Goal: Task Accomplishment & Management: Manage account settings

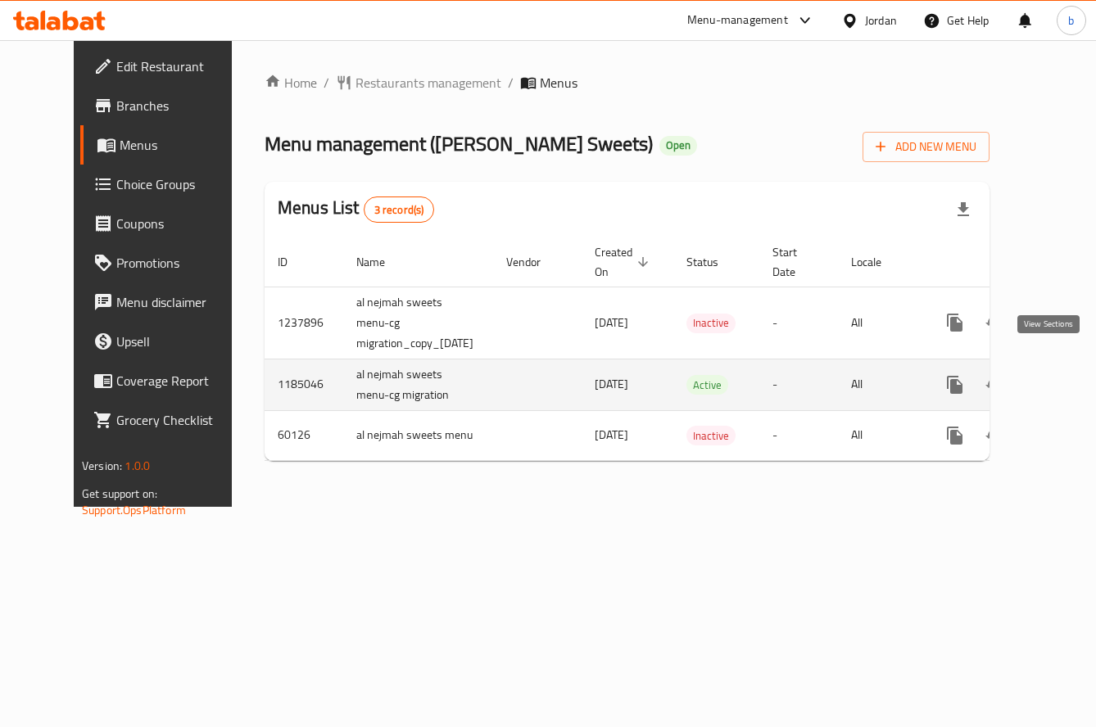
click at [1063, 375] on icon "enhanced table" at bounding box center [1073, 385] width 20 height 20
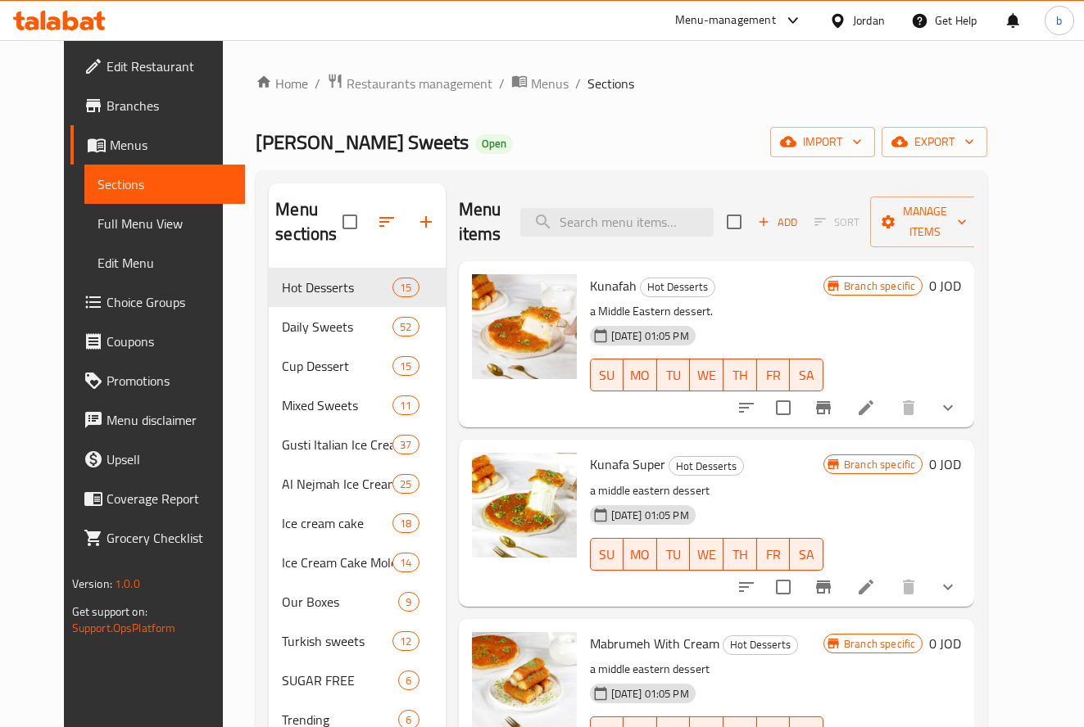
click at [107, 297] on span "Choice Groups" at bounding box center [169, 302] width 125 height 20
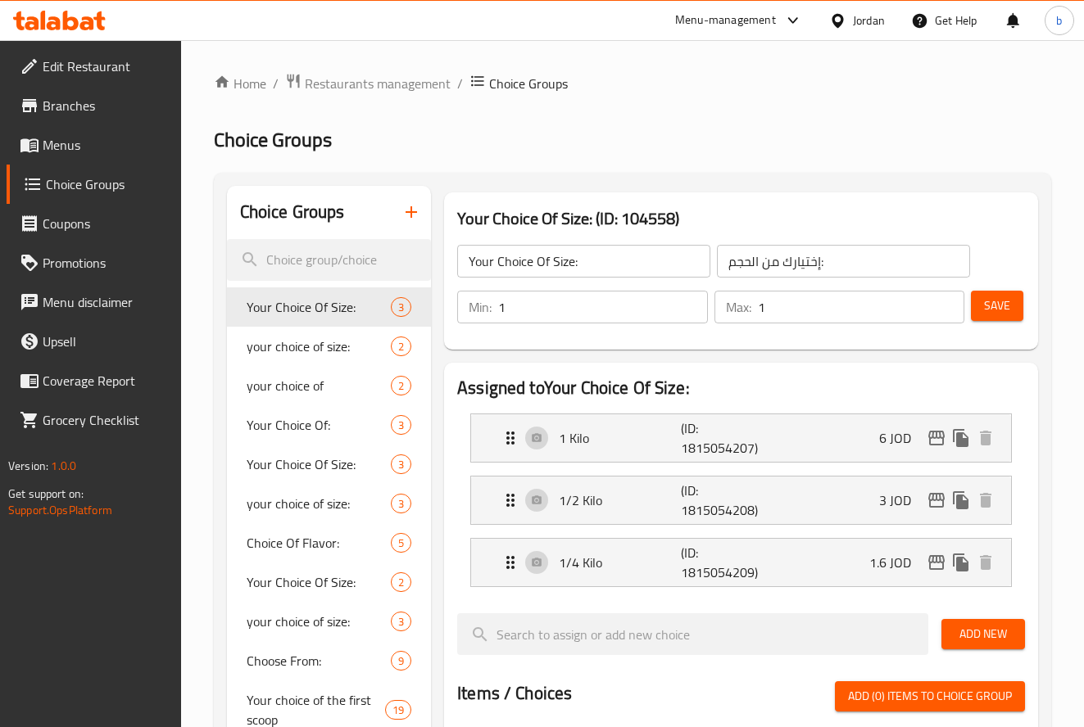
click at [392, 420] on span "3" at bounding box center [401, 426] width 19 height 16
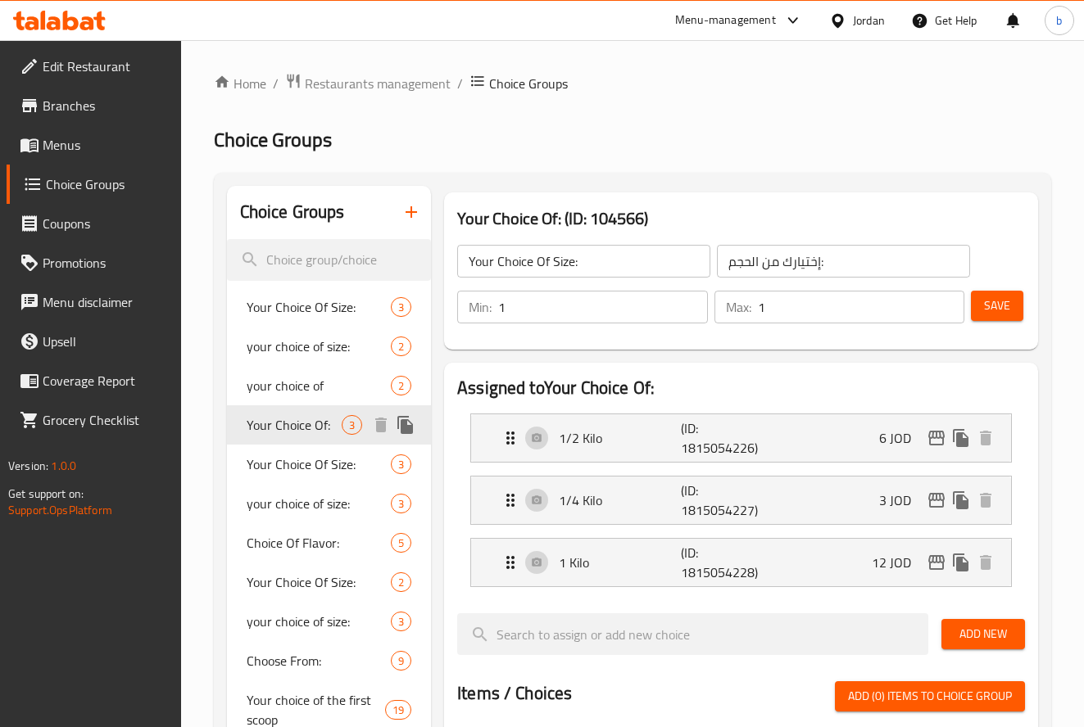
type input "Your Choice Of:"
type input "اختيارك من:"
click at [310, 428] on span "Your Choice Of:" at bounding box center [294, 425] width 95 height 20
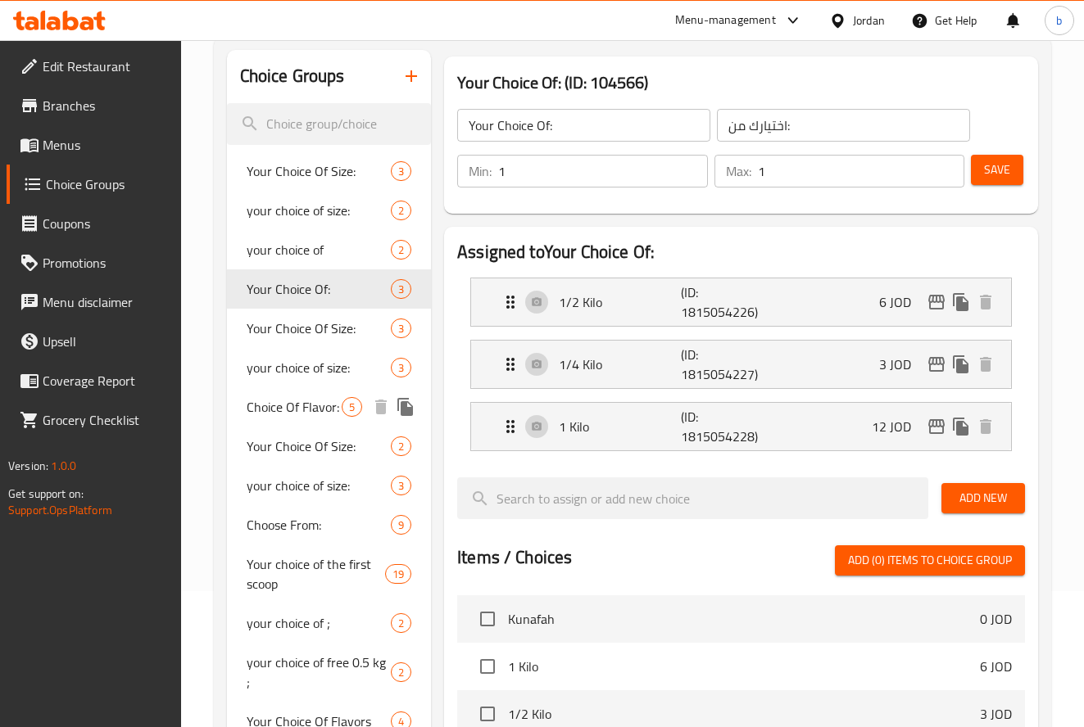
scroll to position [164, 0]
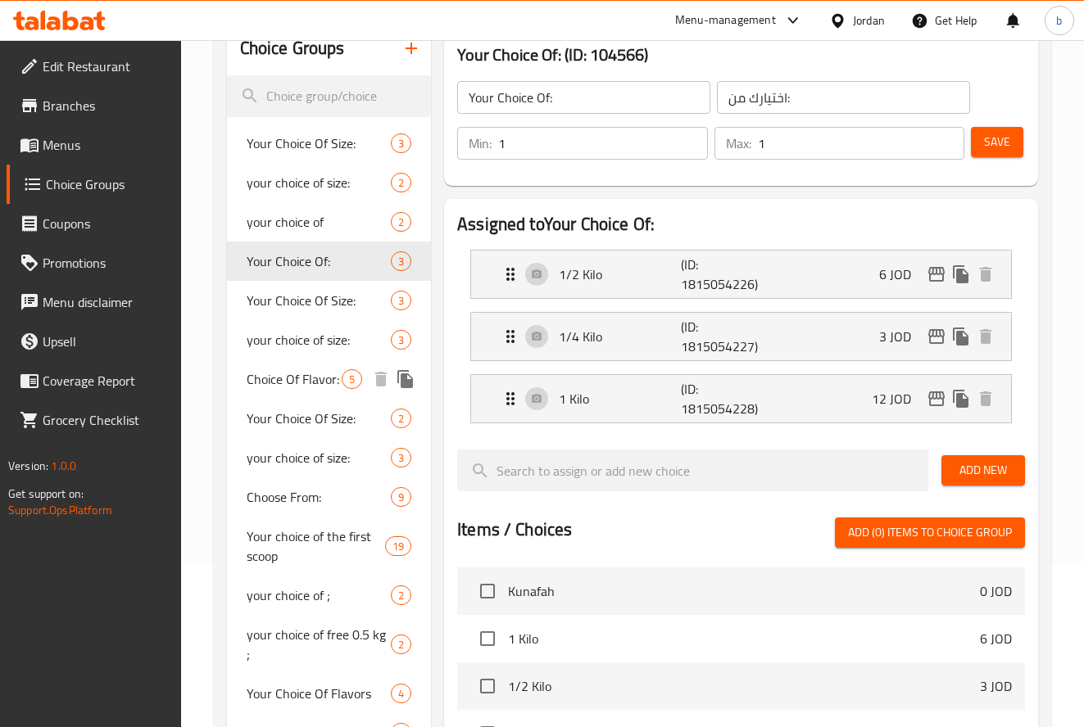
click at [277, 384] on span "Choice Of Flavor:" at bounding box center [294, 379] width 95 height 20
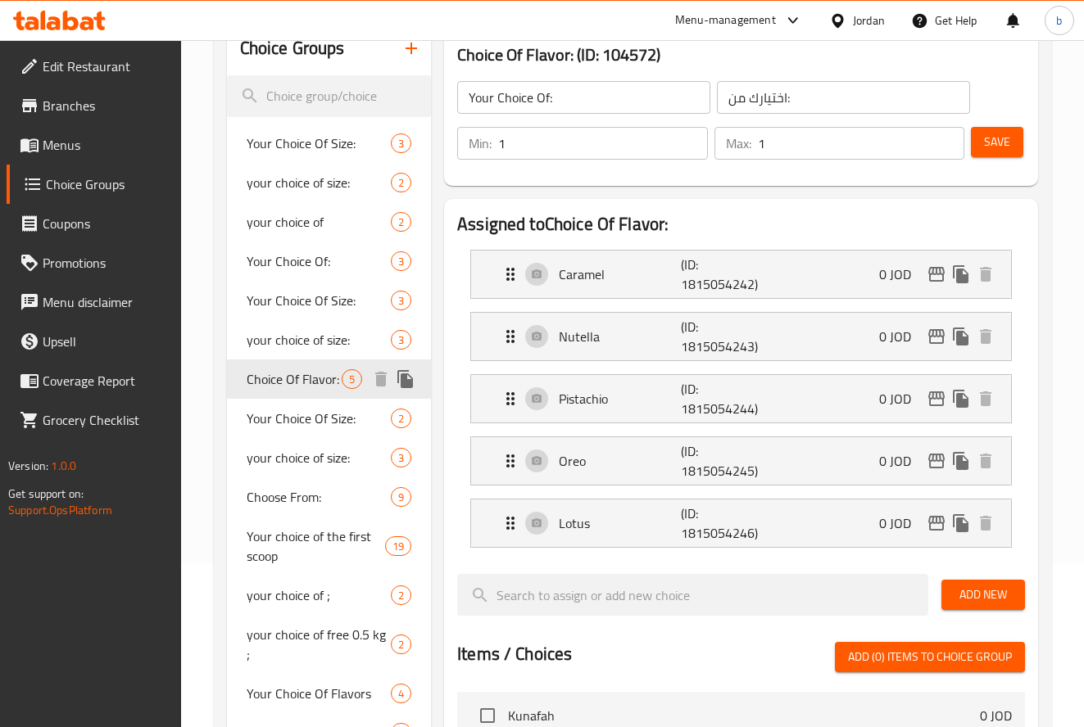
type input "Choice Of Flavor:"
type input "اختيارك من النكهة:"
click at [304, 258] on span "Your Choice Of:" at bounding box center [294, 262] width 95 height 20
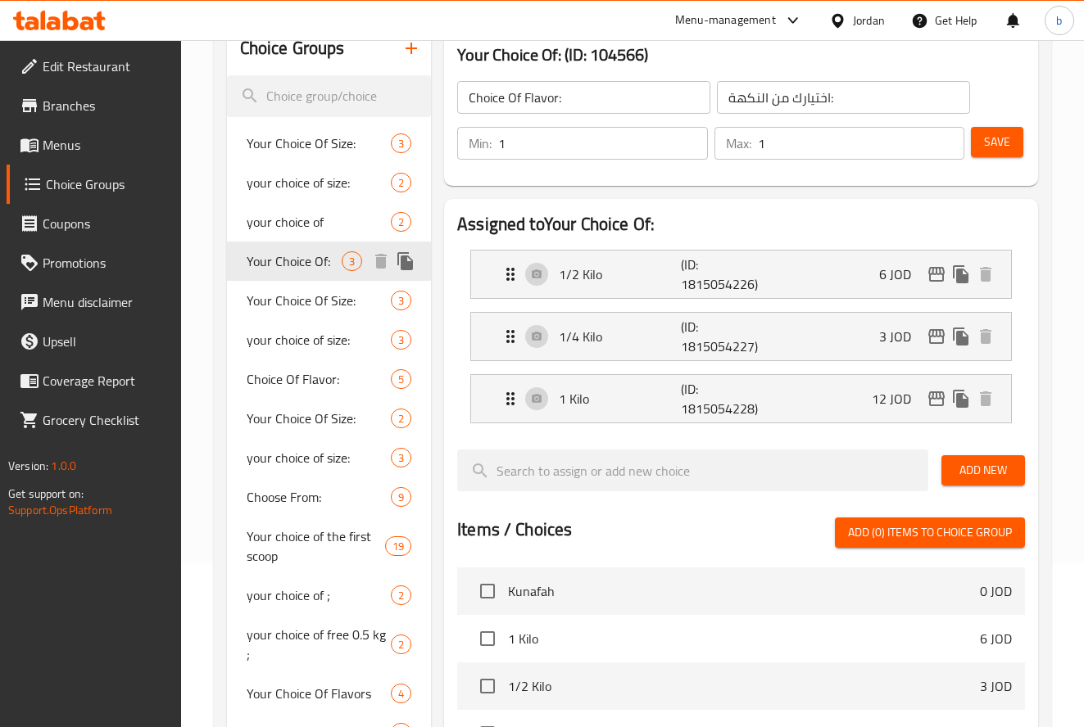
type input "Your Choice Of:"
type input "اختيارك من:"
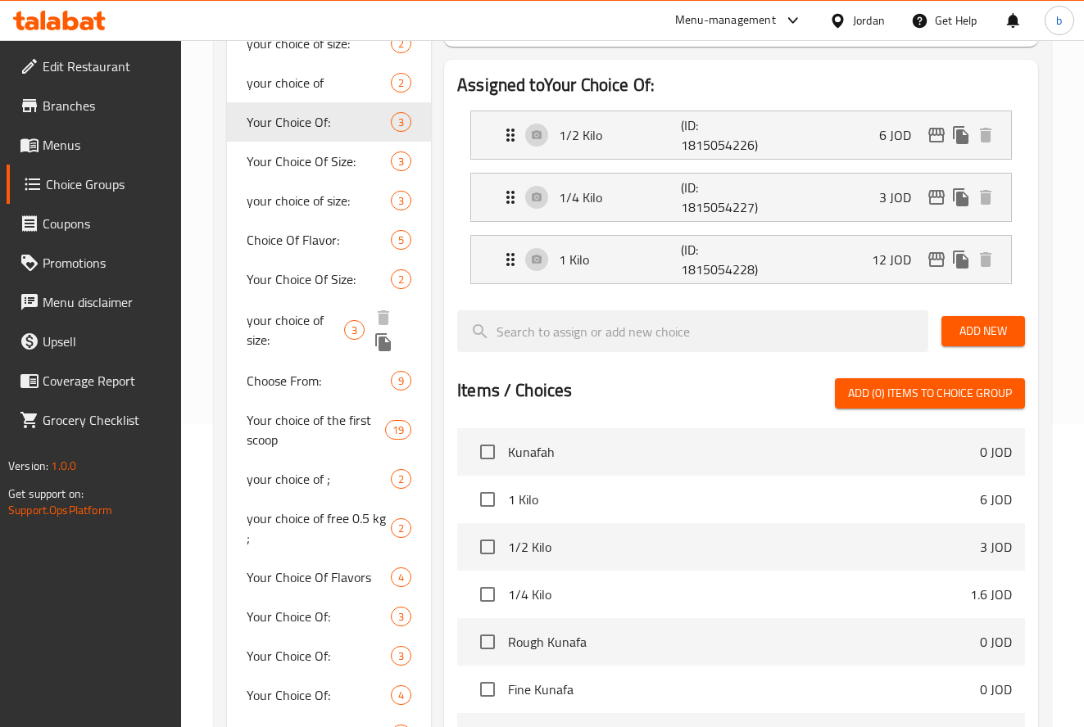
scroll to position [328, 0]
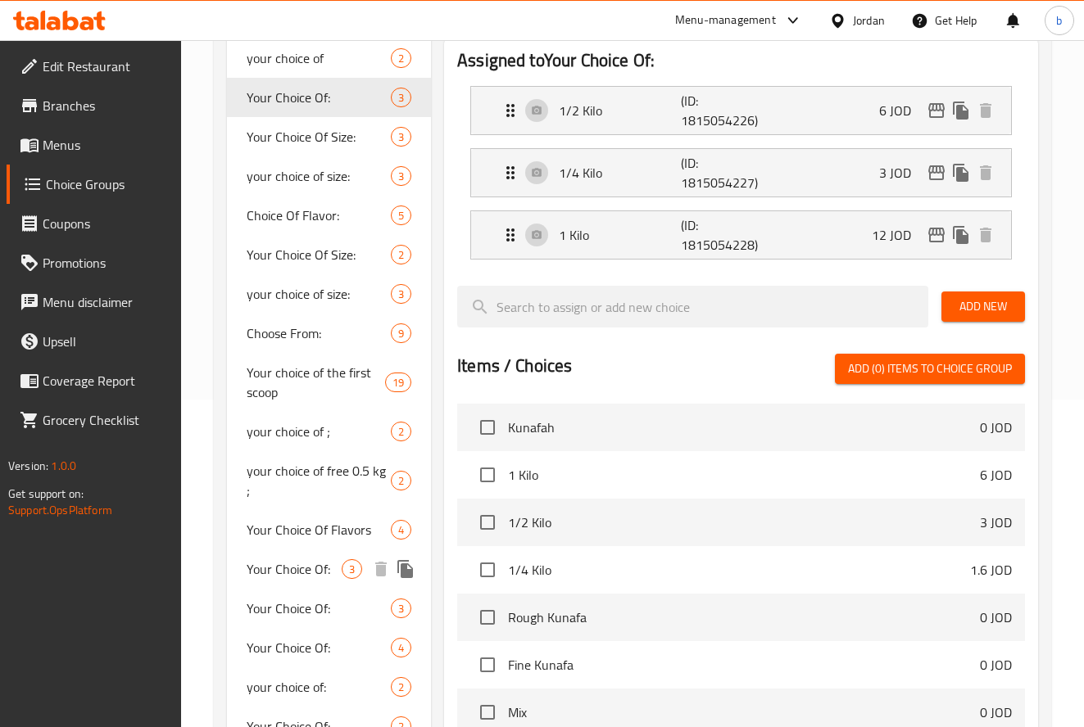
click at [292, 560] on span "Your Choice Of:" at bounding box center [294, 570] width 95 height 20
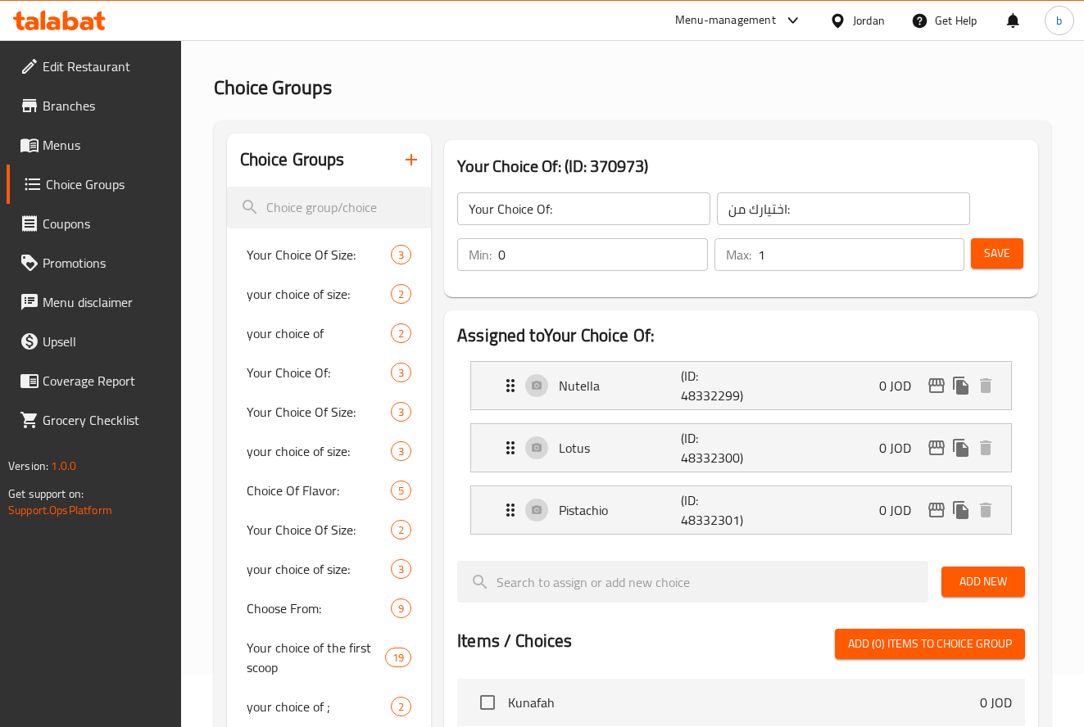
scroll to position [82, 0]
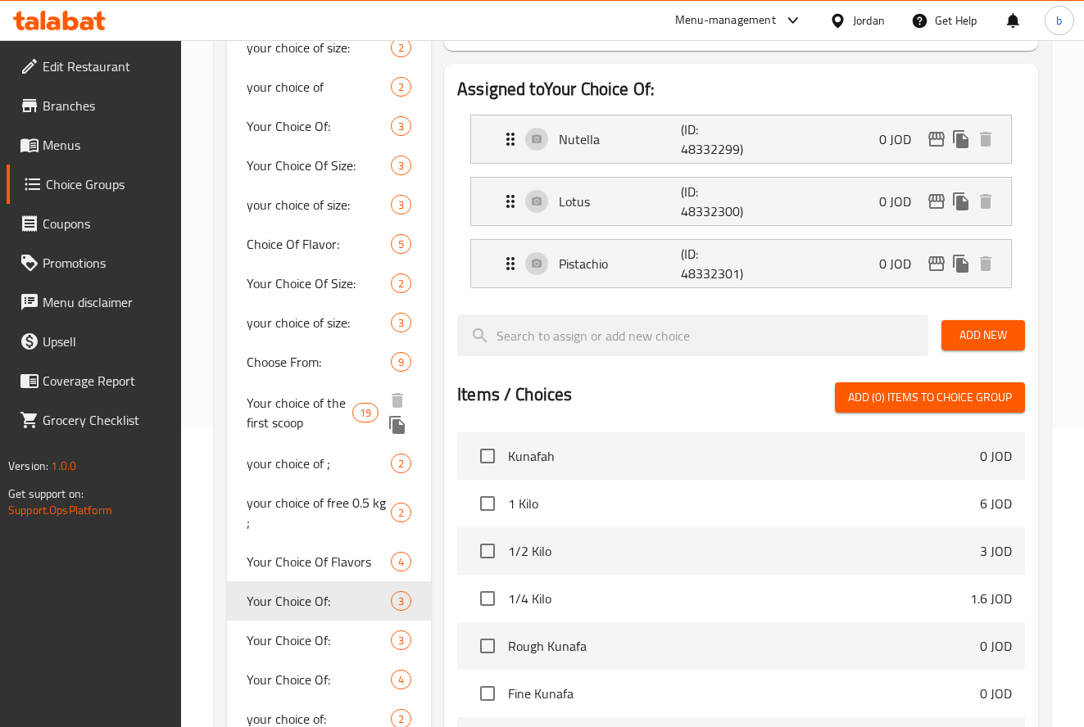
scroll to position [328, 0]
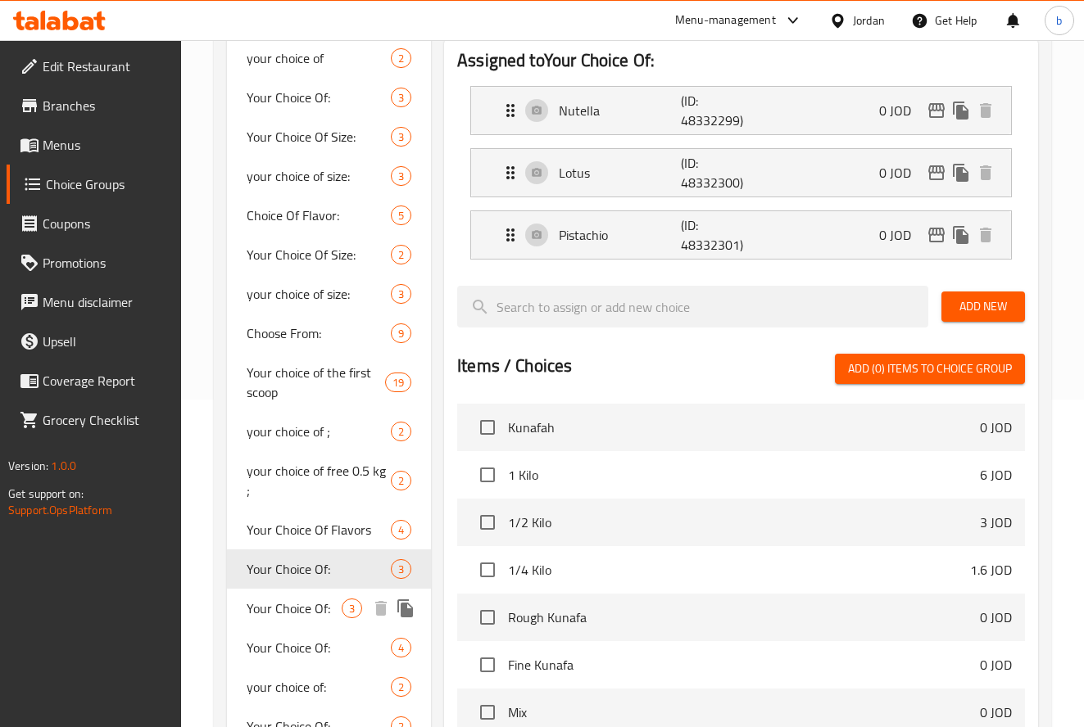
click at [324, 599] on span "Your Choice Of:" at bounding box center [294, 609] width 95 height 20
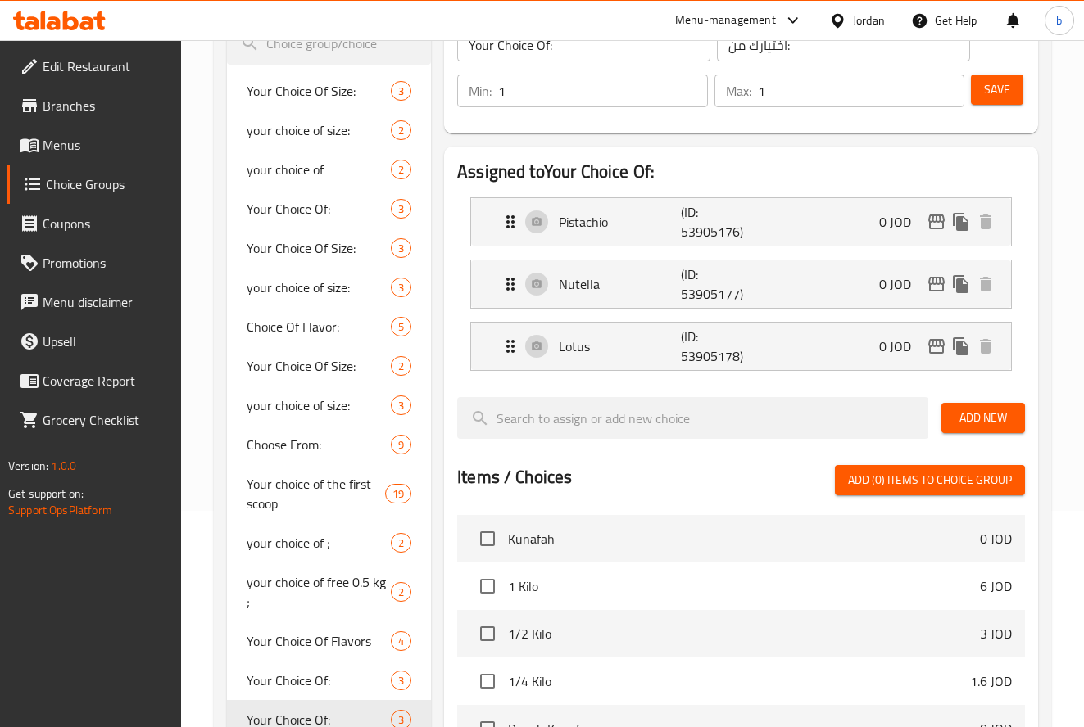
scroll to position [246, 0]
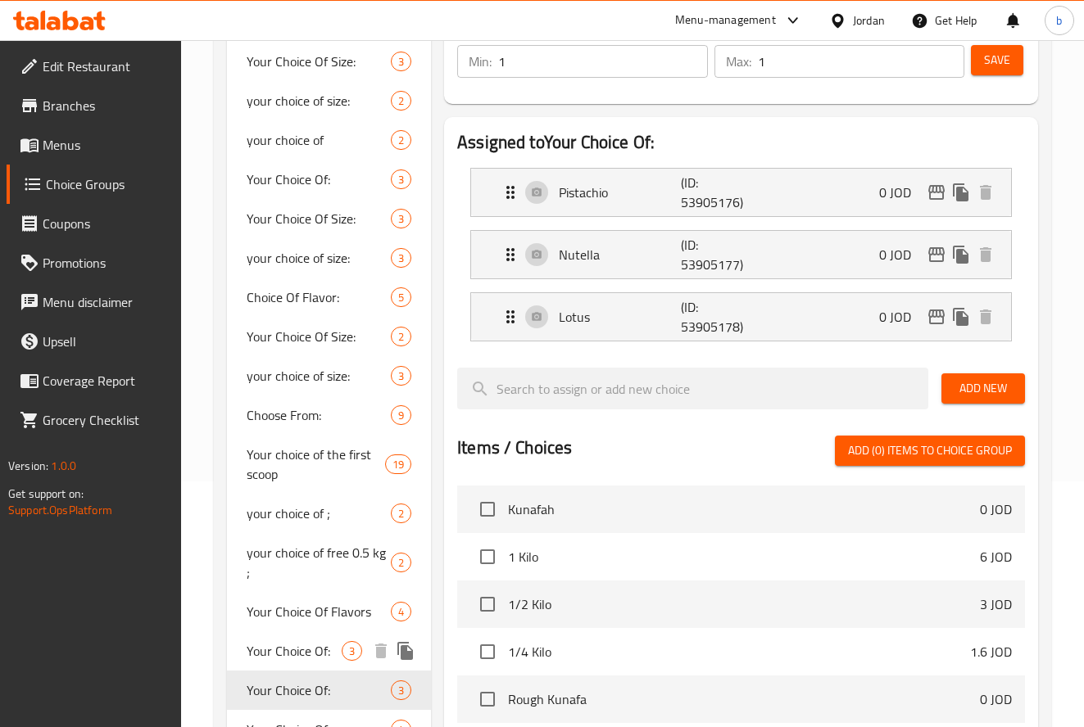
click at [290, 641] on span "Your Choice Of:" at bounding box center [294, 651] width 95 height 20
type input "0"
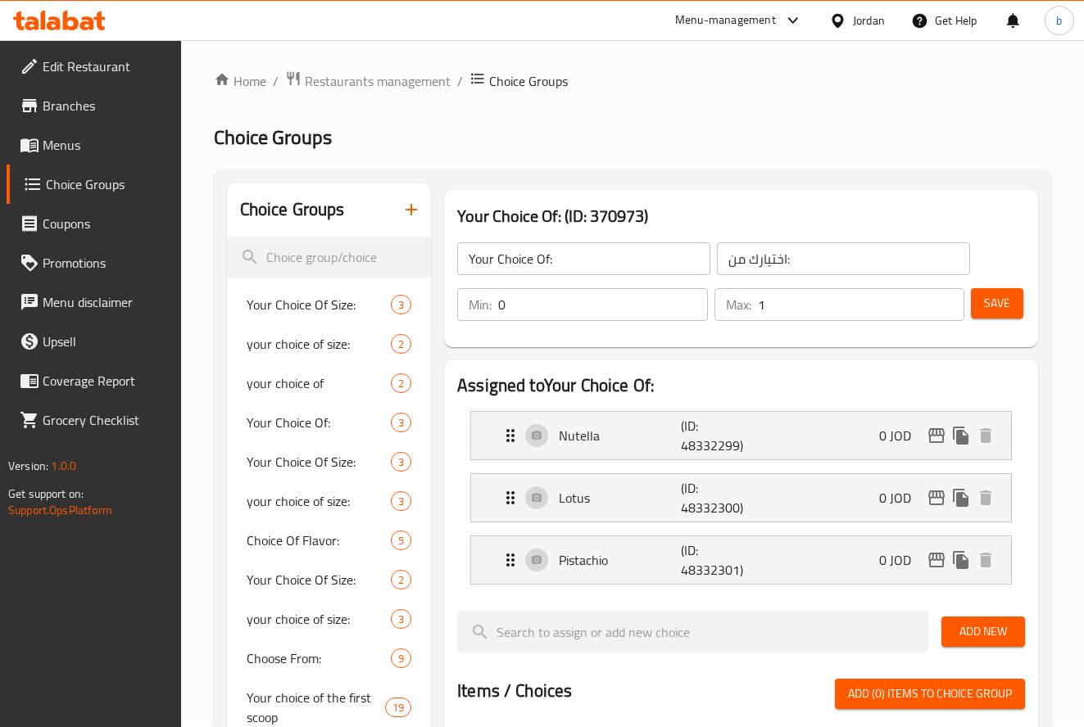
scroll to position [0, 0]
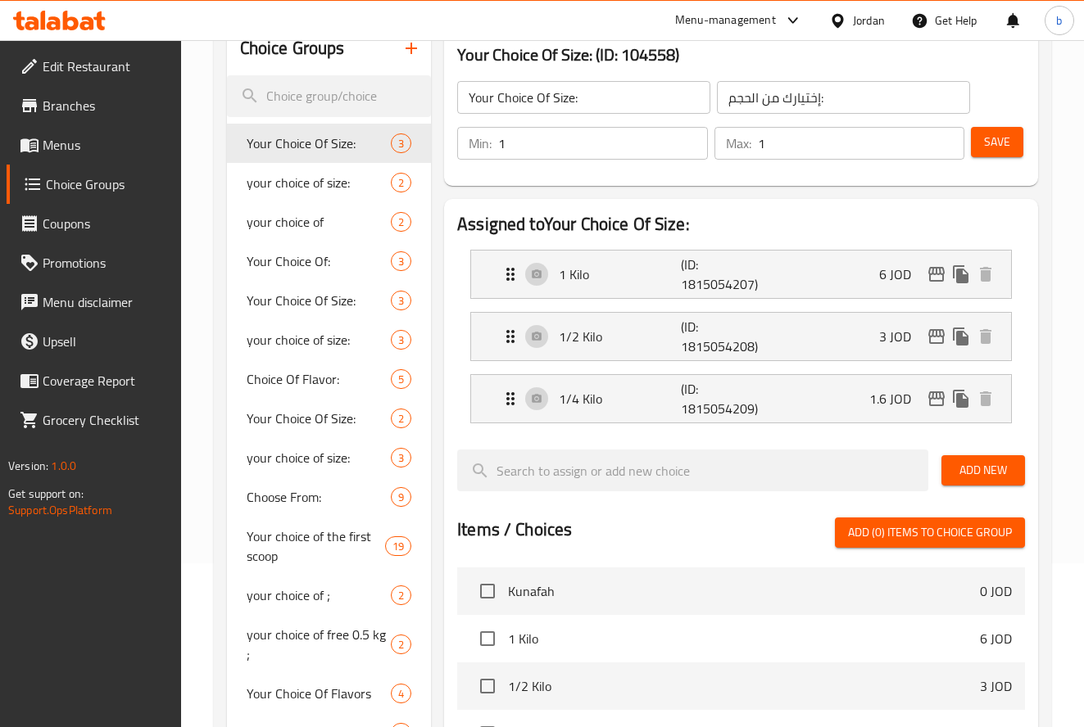
scroll to position [246, 0]
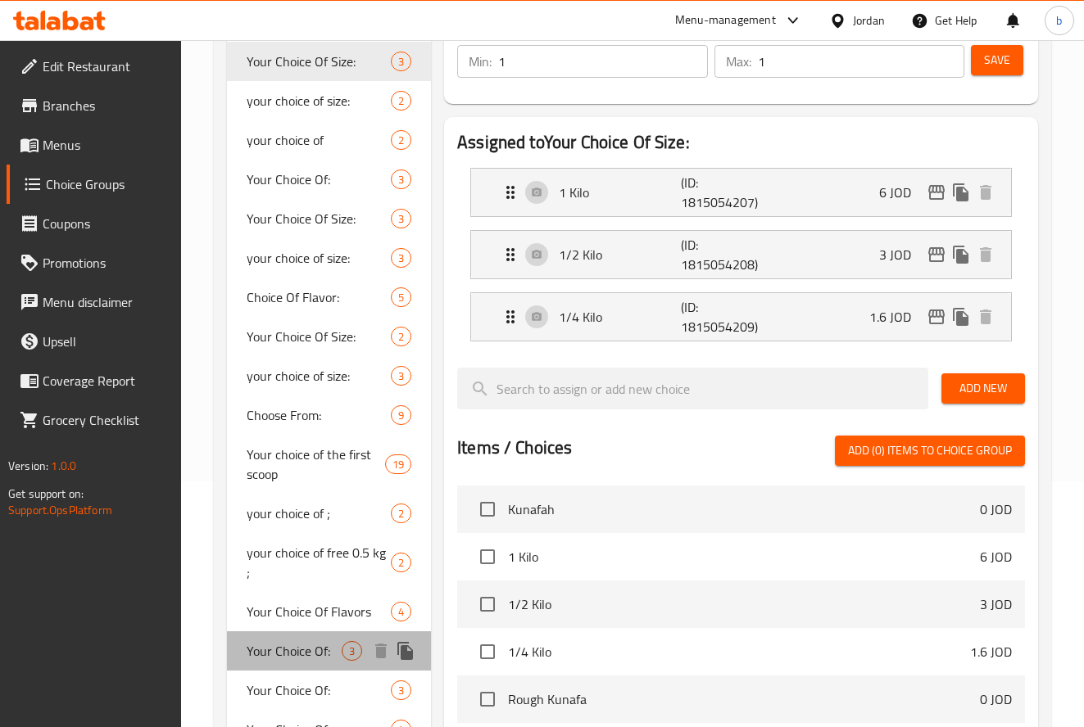
click at [315, 641] on span "Your Choice Of:" at bounding box center [294, 651] width 95 height 20
type input "Your Choice Of:"
type input "اختيارك من:"
type input "0"
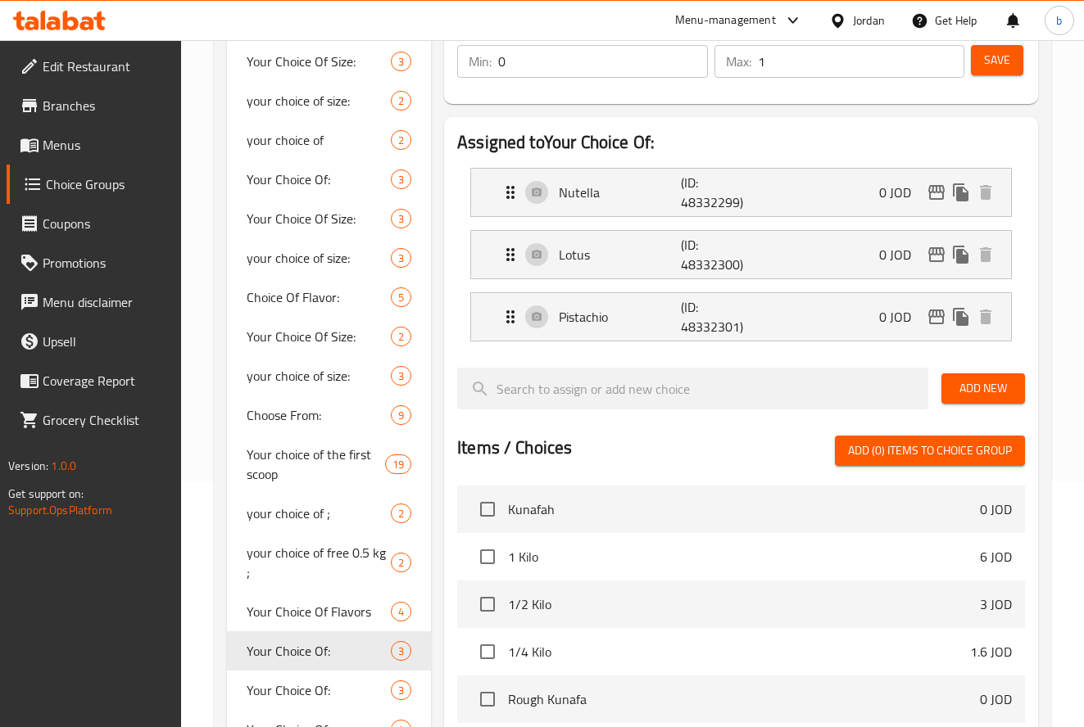
scroll to position [0, 0]
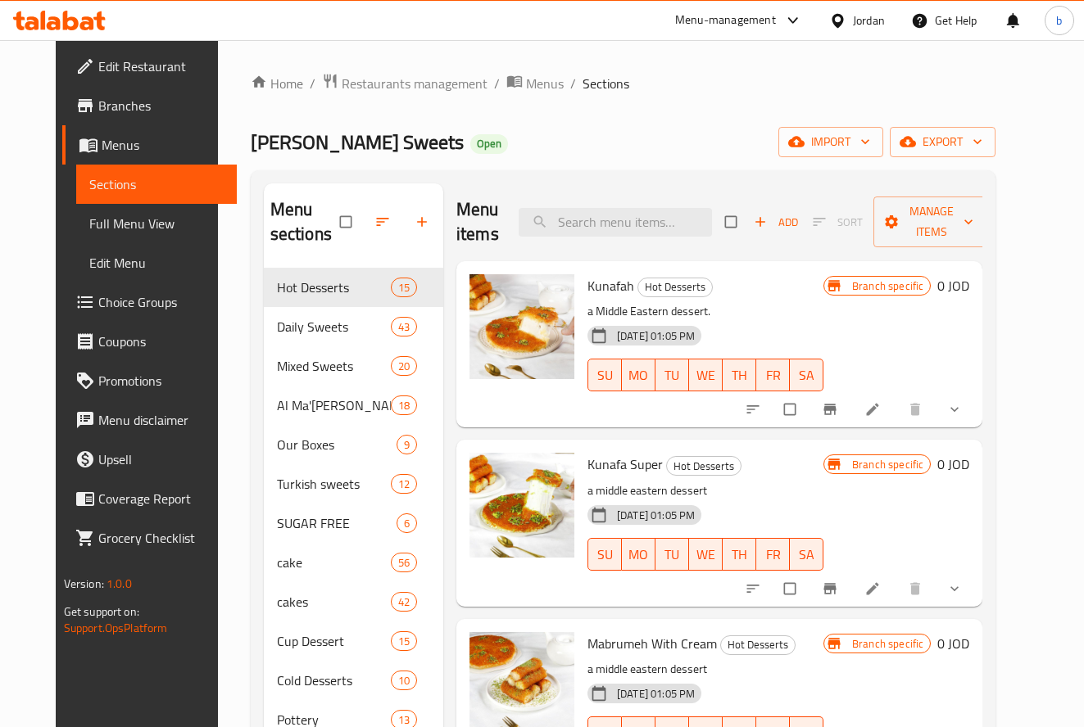
drag, startPoint x: 228, startPoint y: 37, endPoint x: 152, endPoint y: 23, distance: 76.6
click at [228, 36] on div "Menu-management Jordan Get Help b" at bounding box center [542, 20] width 1084 height 39
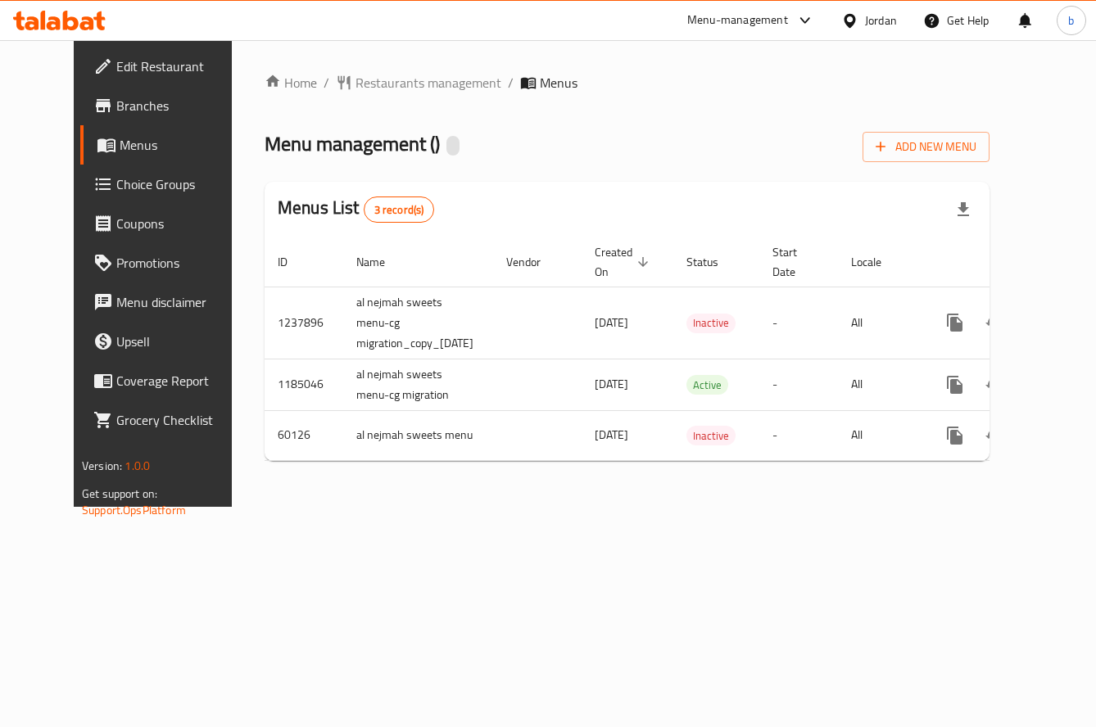
drag, startPoint x: 679, startPoint y: 144, endPoint x: 353, endPoint y: 84, distance: 331.5
click at [678, 143] on div "Menu management ( ) Add New Menu" at bounding box center [627, 143] width 725 height 37
